Goal: Find specific page/section: Find specific page/section

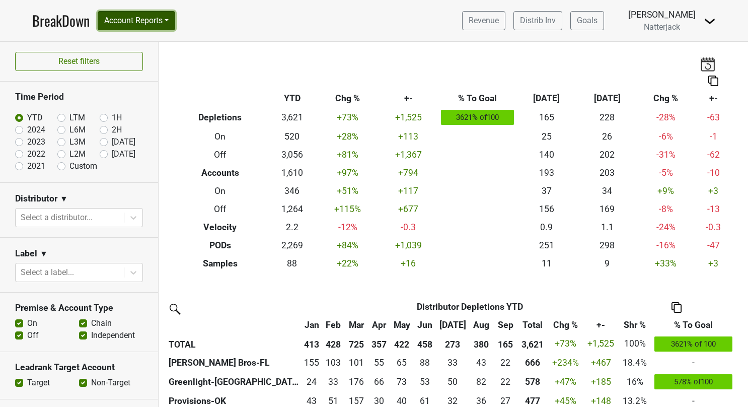
click at [170, 19] on button "Account Reports" at bounding box center [136, 20] width 77 height 19
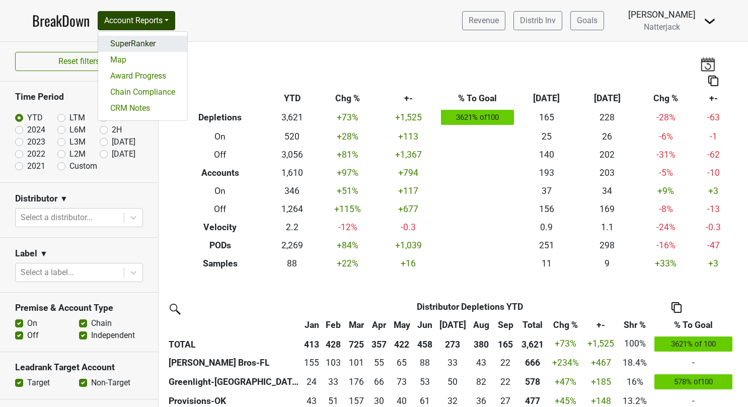
click at [139, 43] on link "SuperRanker" at bounding box center [142, 44] width 89 height 16
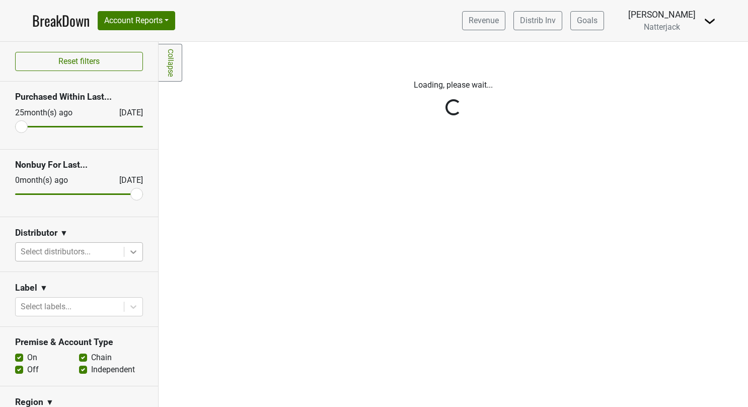
click at [128, 248] on icon at bounding box center [133, 252] width 10 height 10
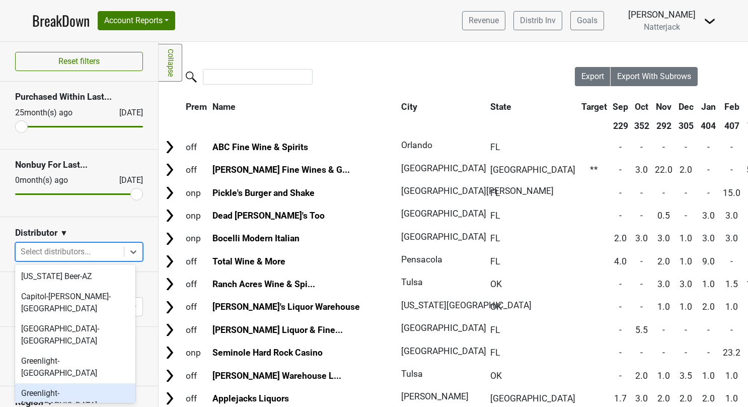
click at [57, 383] on div "Greenlight-[GEOGRAPHIC_DATA]" at bounding box center [75, 399] width 120 height 32
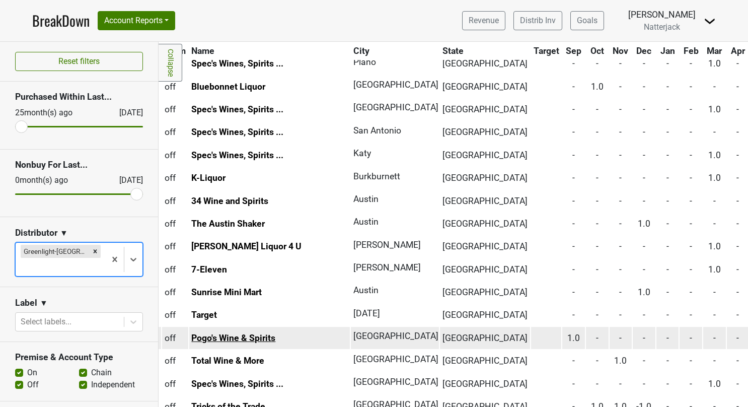
scroll to position [3280, 20]
